Goal: Task Accomplishment & Management: Use online tool/utility

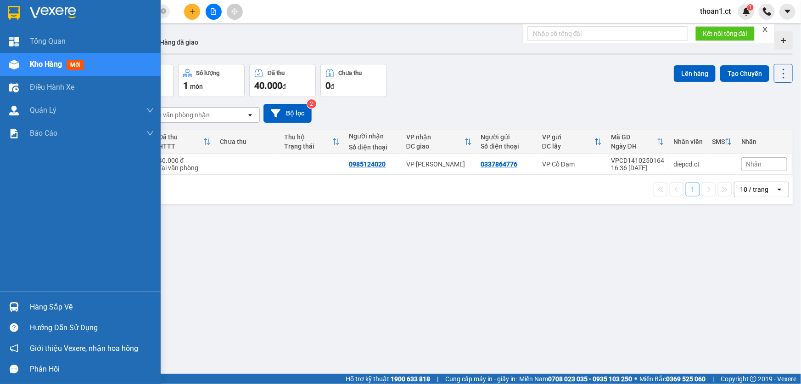
click at [72, 65] on span "mới" at bounding box center [75, 65] width 17 height 10
click at [81, 63] on span "mới" at bounding box center [75, 65] width 17 height 10
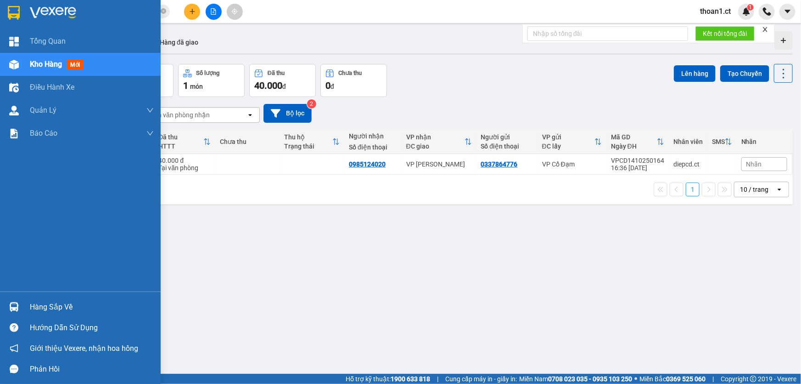
click at [81, 63] on span "mới" at bounding box center [75, 65] width 17 height 10
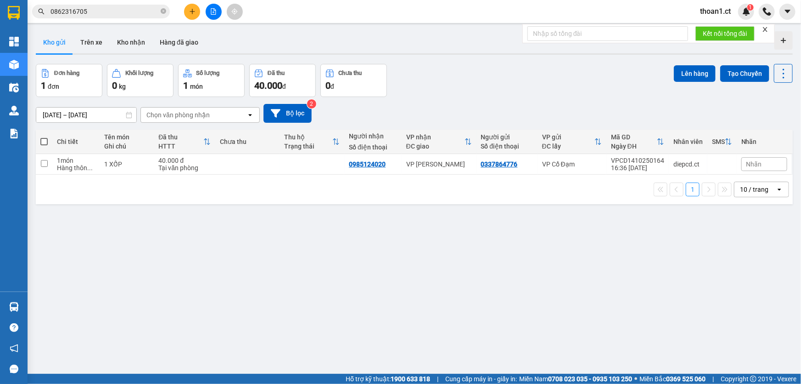
click at [516, 137] on div "Người gửi" at bounding box center [507, 136] width 52 height 7
click at [90, 41] on button "Trên xe" at bounding box center [91, 42] width 37 height 22
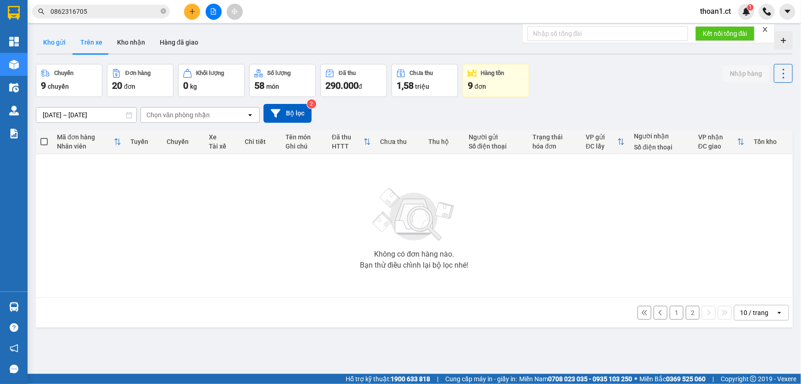
click at [52, 45] on button "Kho gửi" at bounding box center [54, 42] width 37 height 22
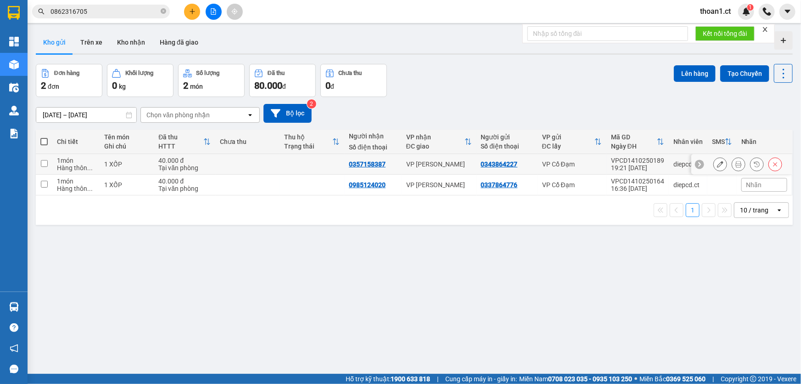
click at [448, 162] on div "VP [PERSON_NAME]" at bounding box center [439, 163] width 66 height 7
checkbox input "true"
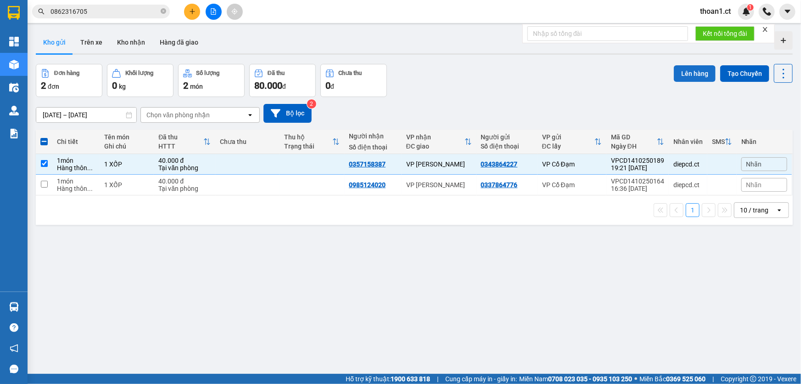
click at [683, 70] on button "Lên hàng" at bounding box center [695, 73] width 42 height 17
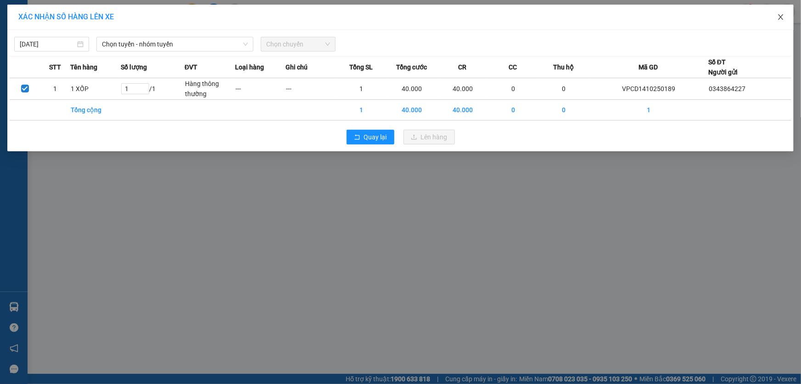
click at [784, 16] on icon "close" at bounding box center [781, 16] width 7 height 7
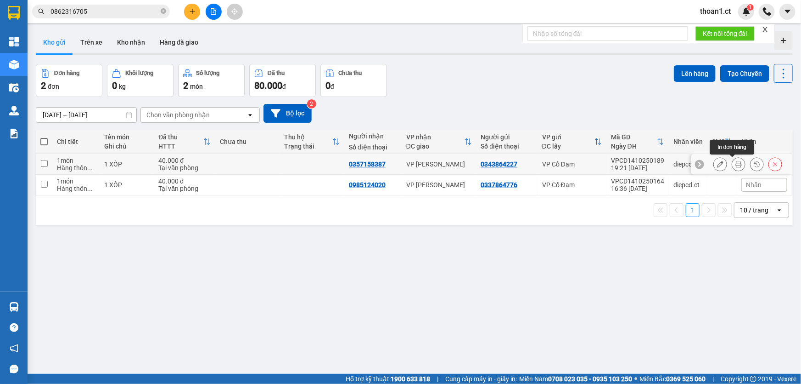
click at [733, 164] on button at bounding box center [739, 164] width 13 height 16
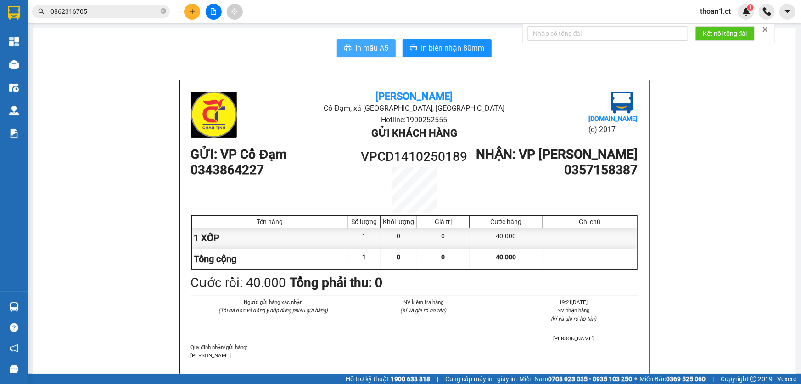
click at [347, 45] on icon "printer" at bounding box center [347, 47] width 7 height 7
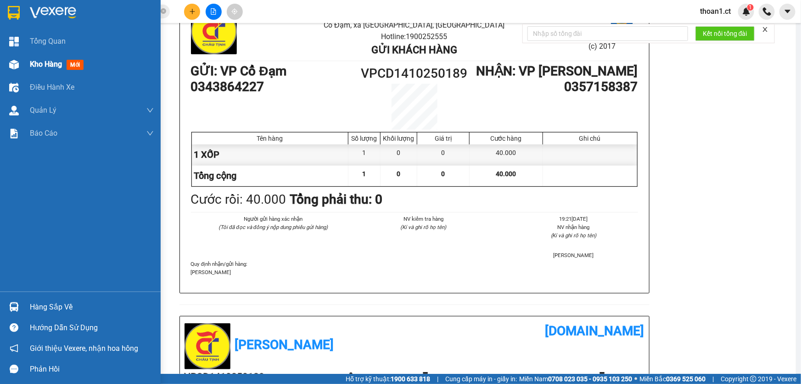
click at [69, 64] on span "mới" at bounding box center [75, 65] width 17 height 10
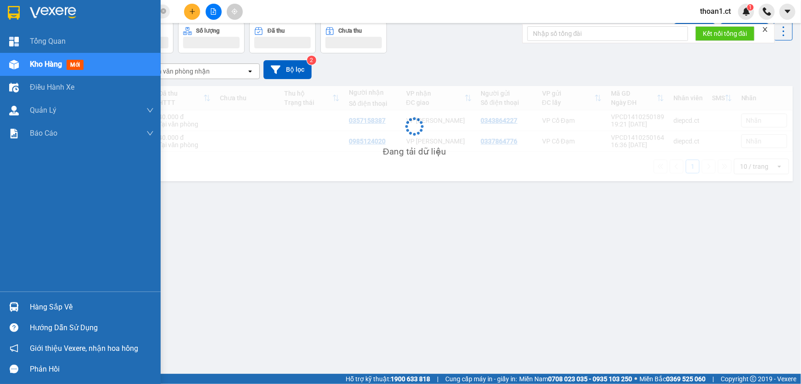
scroll to position [42, 0]
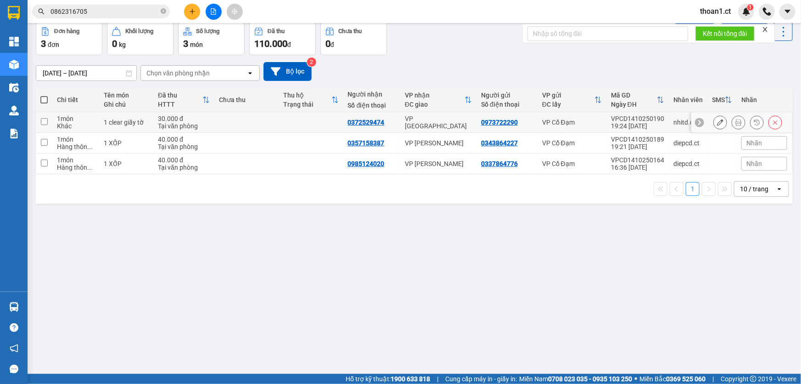
click at [206, 125] on div "Tại văn phòng" at bounding box center [184, 125] width 52 height 7
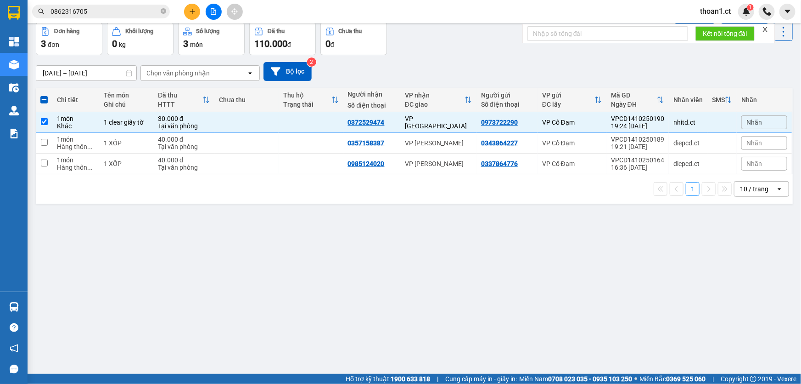
drag, startPoint x: 483, startPoint y: 26, endPoint x: 703, endPoint y: 121, distance: 239.1
click at [708, 121] on td at bounding box center [722, 122] width 29 height 21
checkbox input "false"
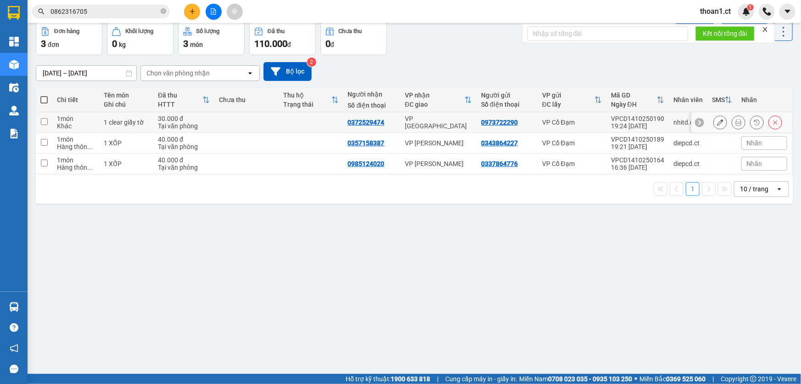
click at [733, 121] on button at bounding box center [739, 122] width 13 height 16
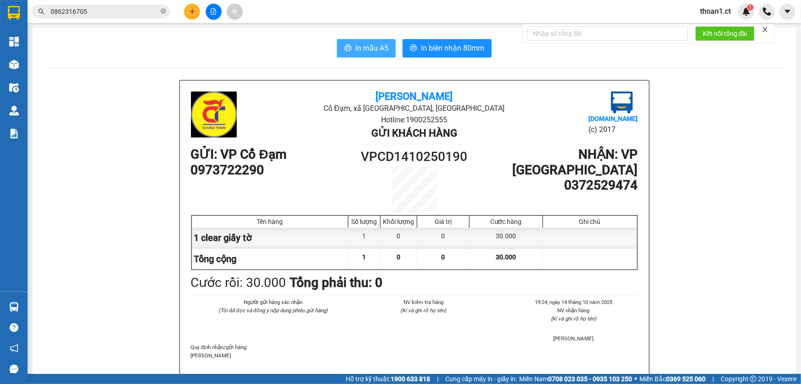
click at [374, 43] on span "In mẫu A5" at bounding box center [371, 47] width 33 height 11
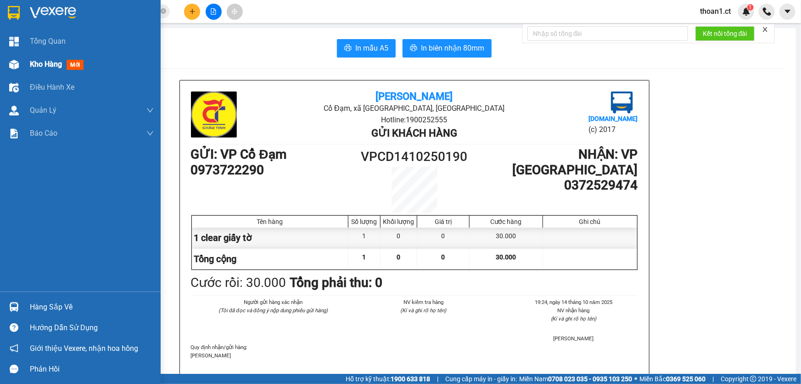
click at [73, 65] on span "mới" at bounding box center [75, 65] width 17 height 10
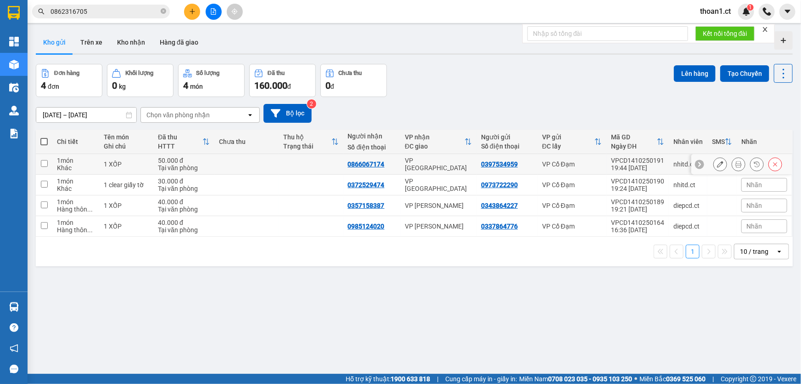
click at [44, 162] on input "checkbox" at bounding box center [44, 163] width 7 height 7
checkbox input "true"
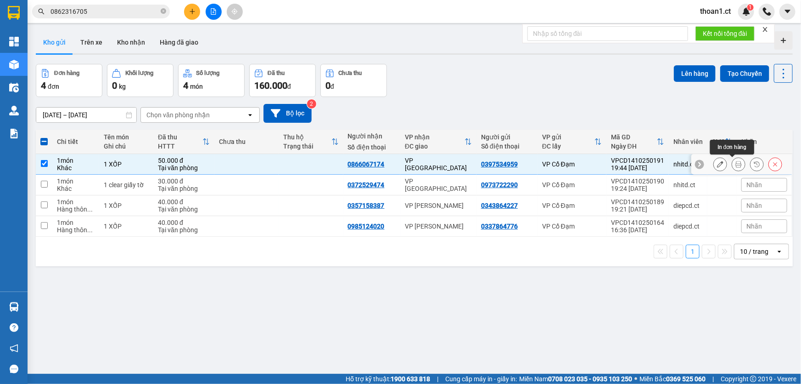
click at [736, 165] on icon at bounding box center [739, 164] width 6 height 6
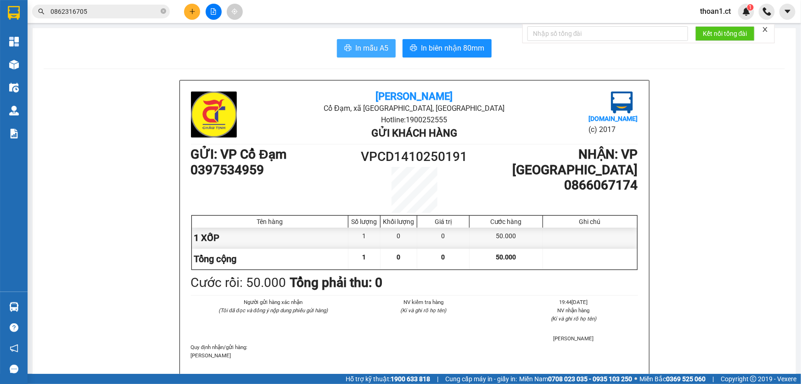
click at [372, 49] on span "In mẫu A5" at bounding box center [371, 47] width 33 height 11
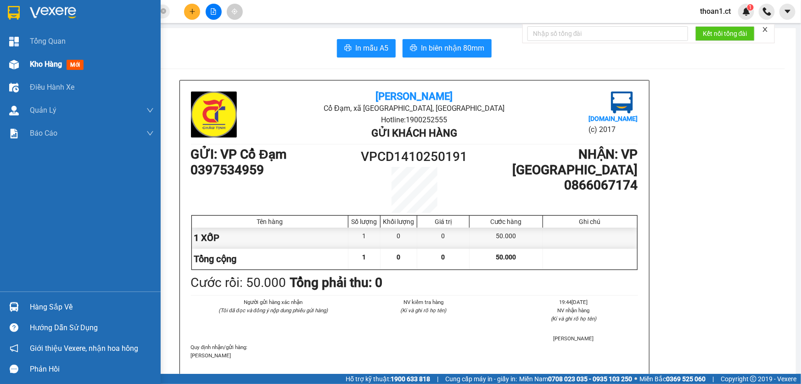
click at [17, 68] on img at bounding box center [14, 65] width 10 height 10
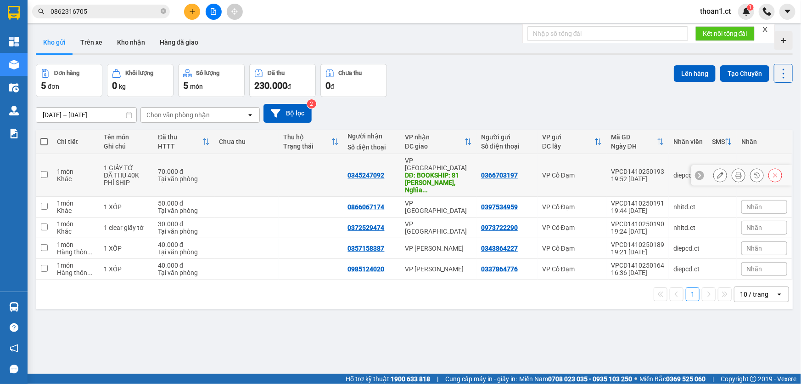
click at [216, 169] on td at bounding box center [246, 175] width 64 height 43
checkbox input "true"
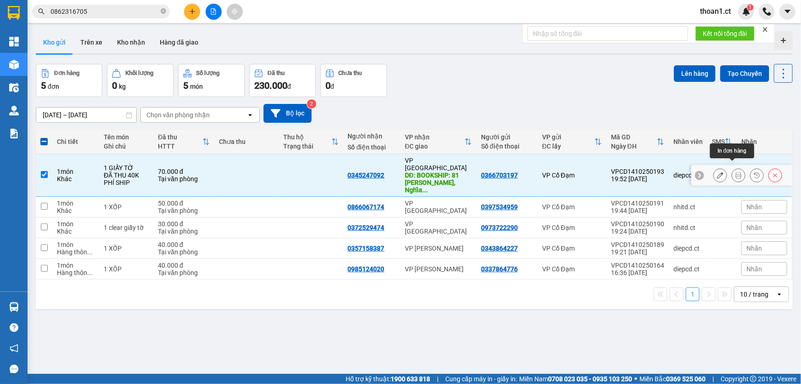
click at [736, 172] on icon at bounding box center [739, 175] width 6 height 6
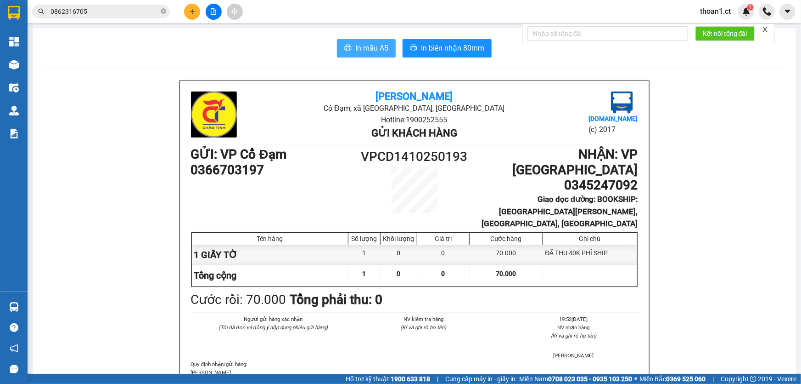
click at [363, 50] on span "In mẫu A5" at bounding box center [371, 47] width 33 height 11
